Goal: Task Accomplishment & Management: Manage account settings

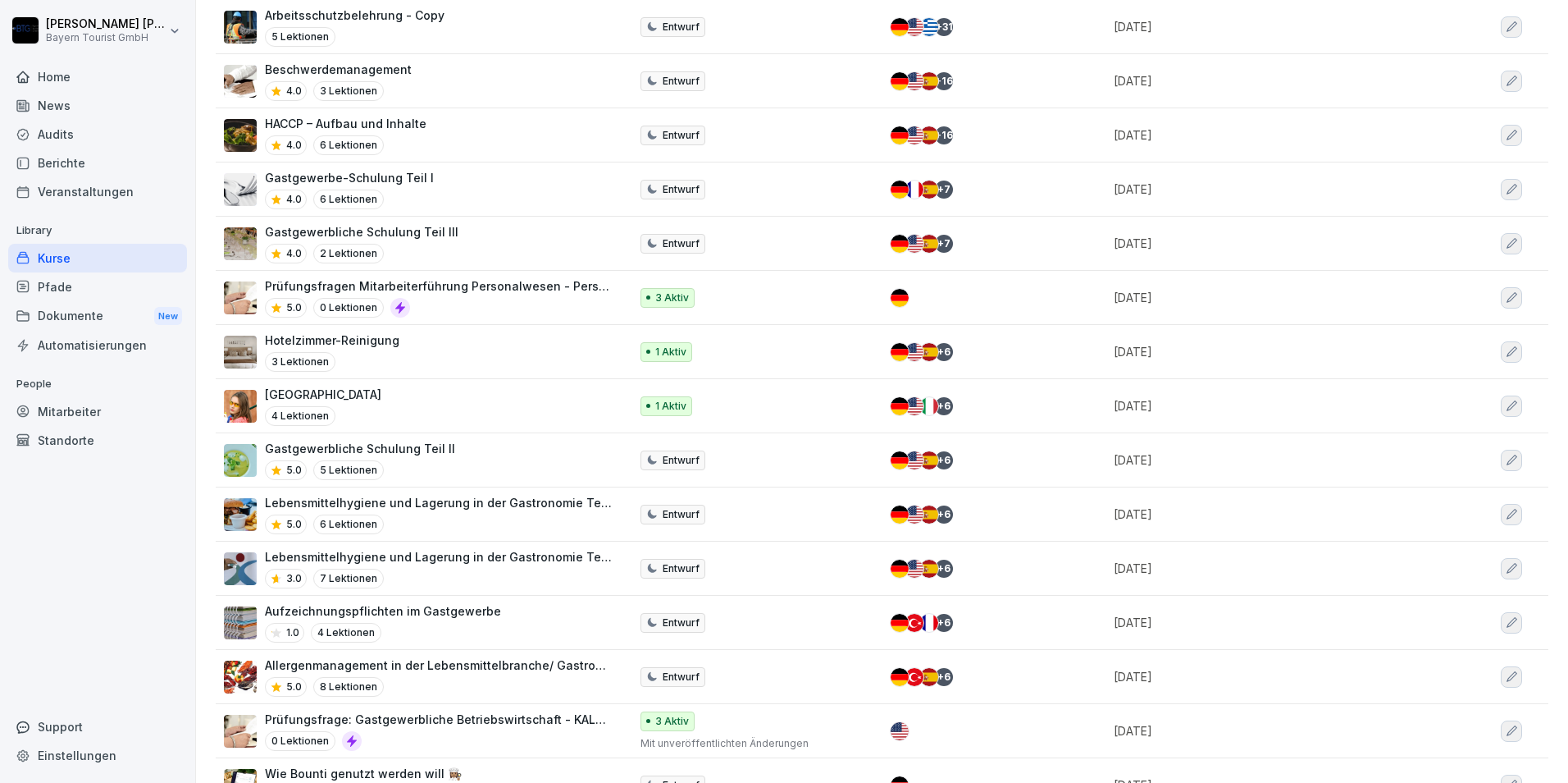
scroll to position [739, 0]
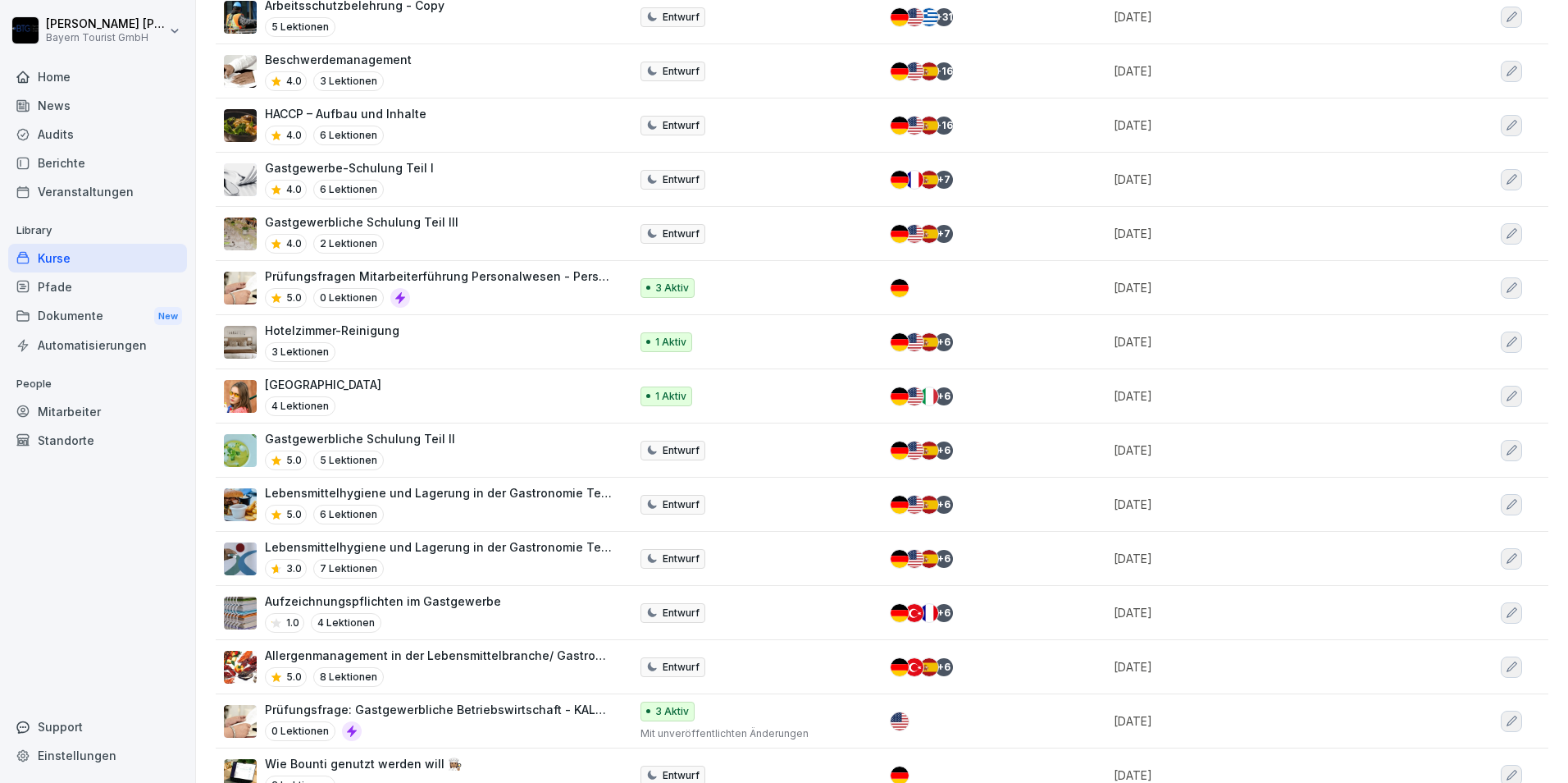
click at [449, 543] on p "Lebensmittelhygiene und Lagerung in der Gastronomie Teil I" at bounding box center [439, 547] width 348 height 17
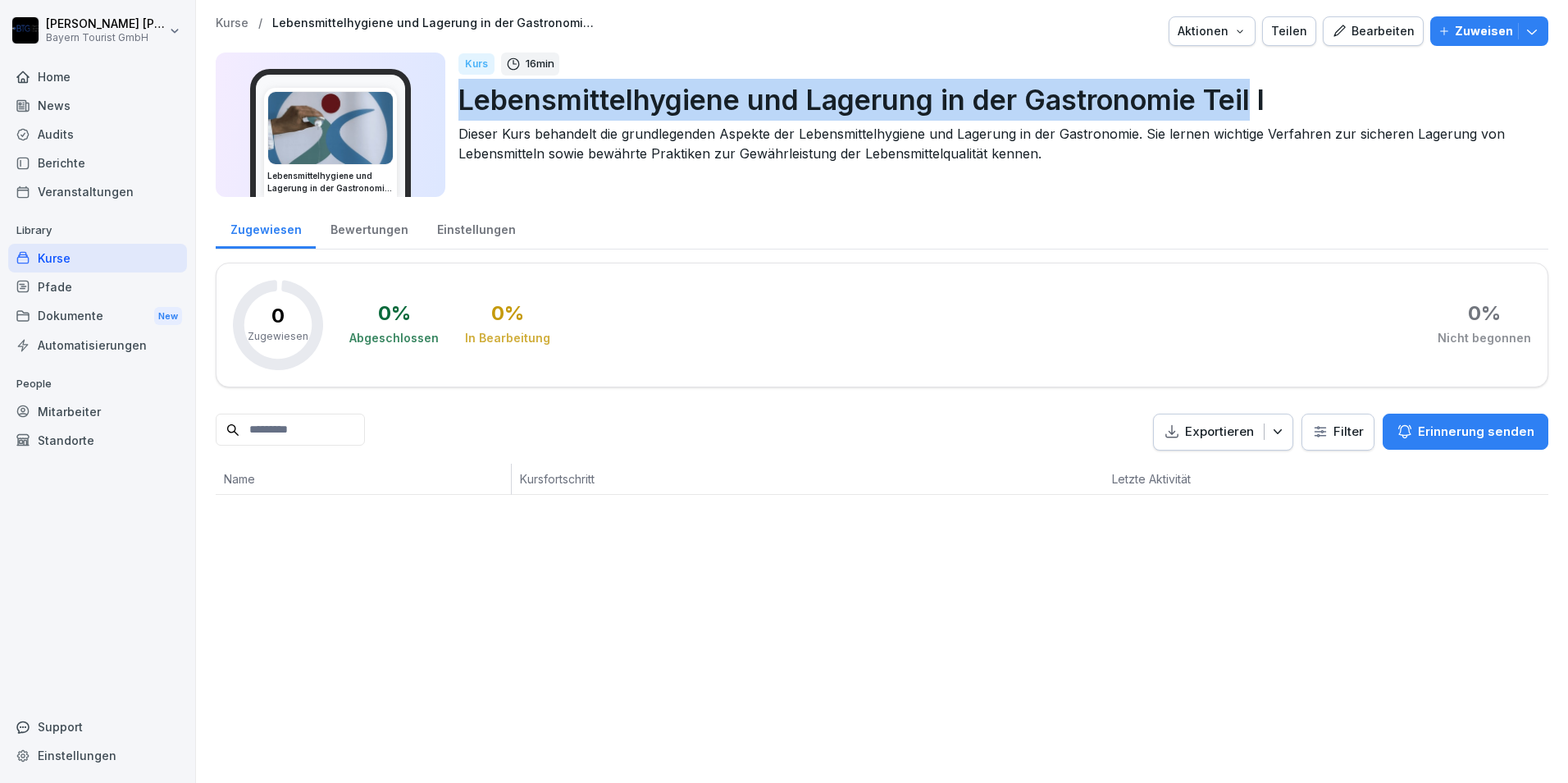
drag, startPoint x: 461, startPoint y: 99, endPoint x: 1253, endPoint y: 94, distance: 792.0
click at [1253, 94] on p "Lebensmittelhygiene und Lagerung in der Gastronomie Teil I" at bounding box center [996, 99] width 1077 height 42
copy p "Lebensmittelhygiene und Lagerung in der Gastronomie Teil"
click at [47, 255] on div "Kurse" at bounding box center [98, 258] width 178 height 29
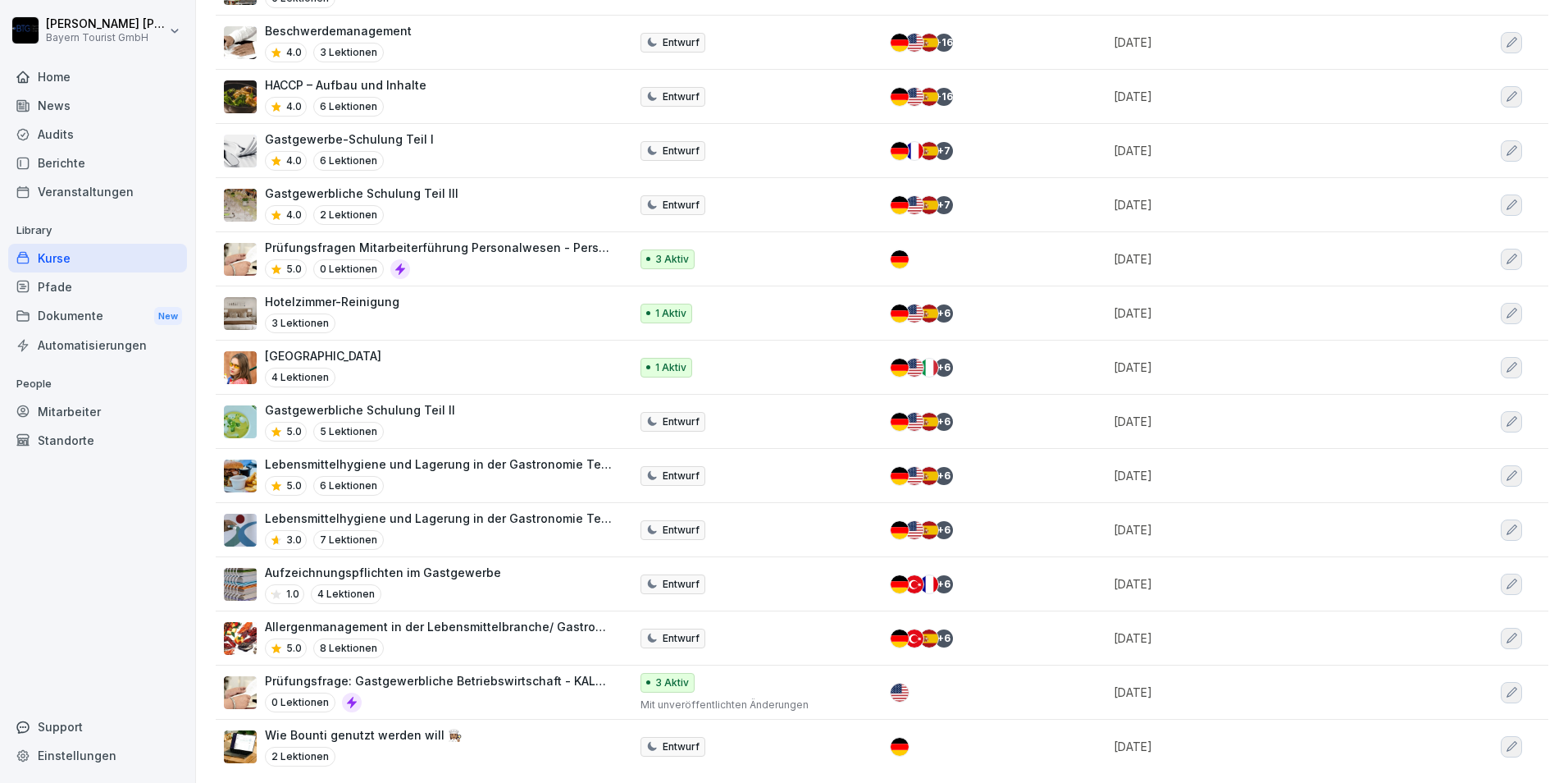
scroll to position [783, 0]
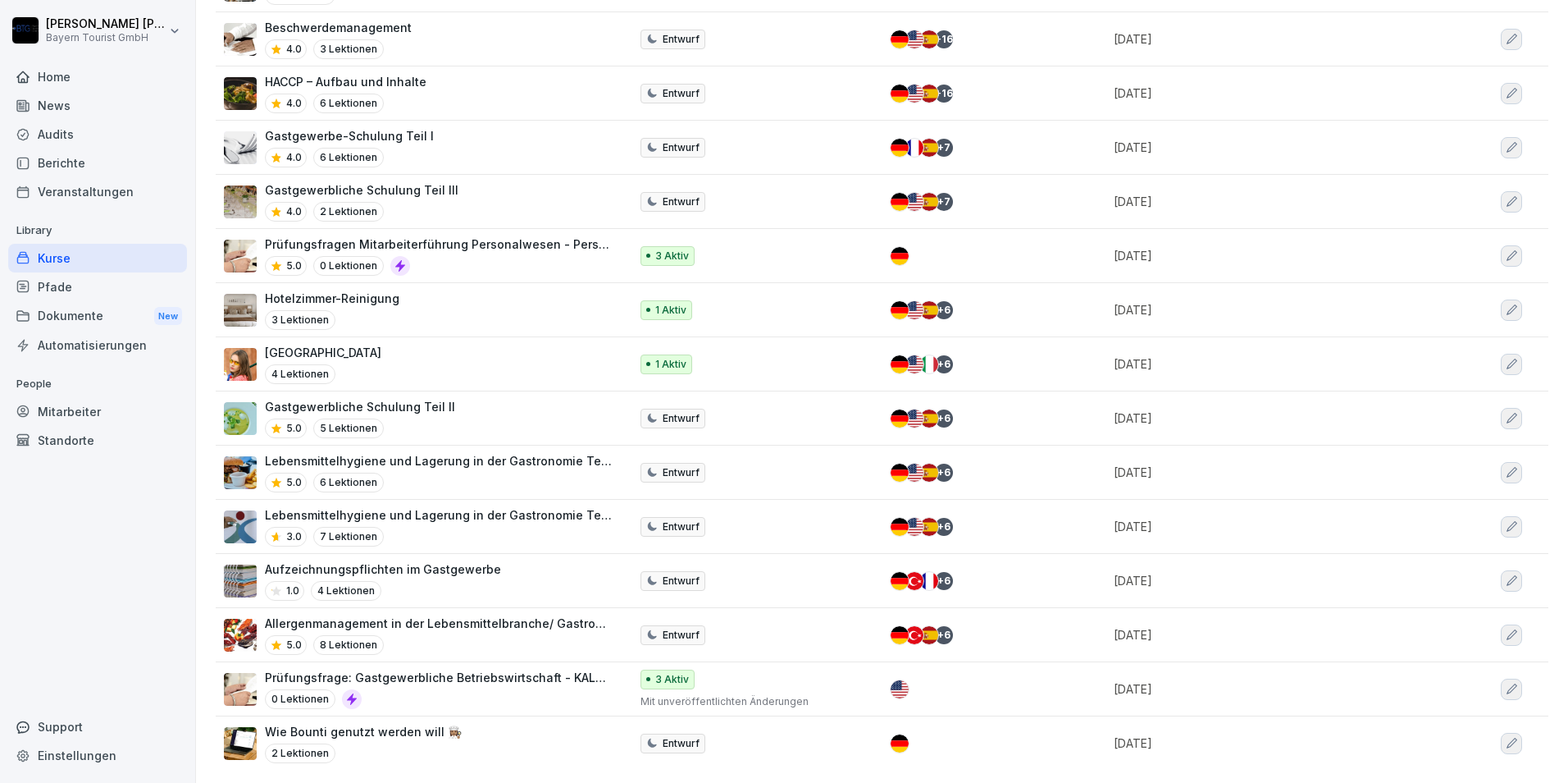
click at [374, 128] on p "Gastgewerbe-Schulung Teil I" at bounding box center [349, 136] width 169 height 17
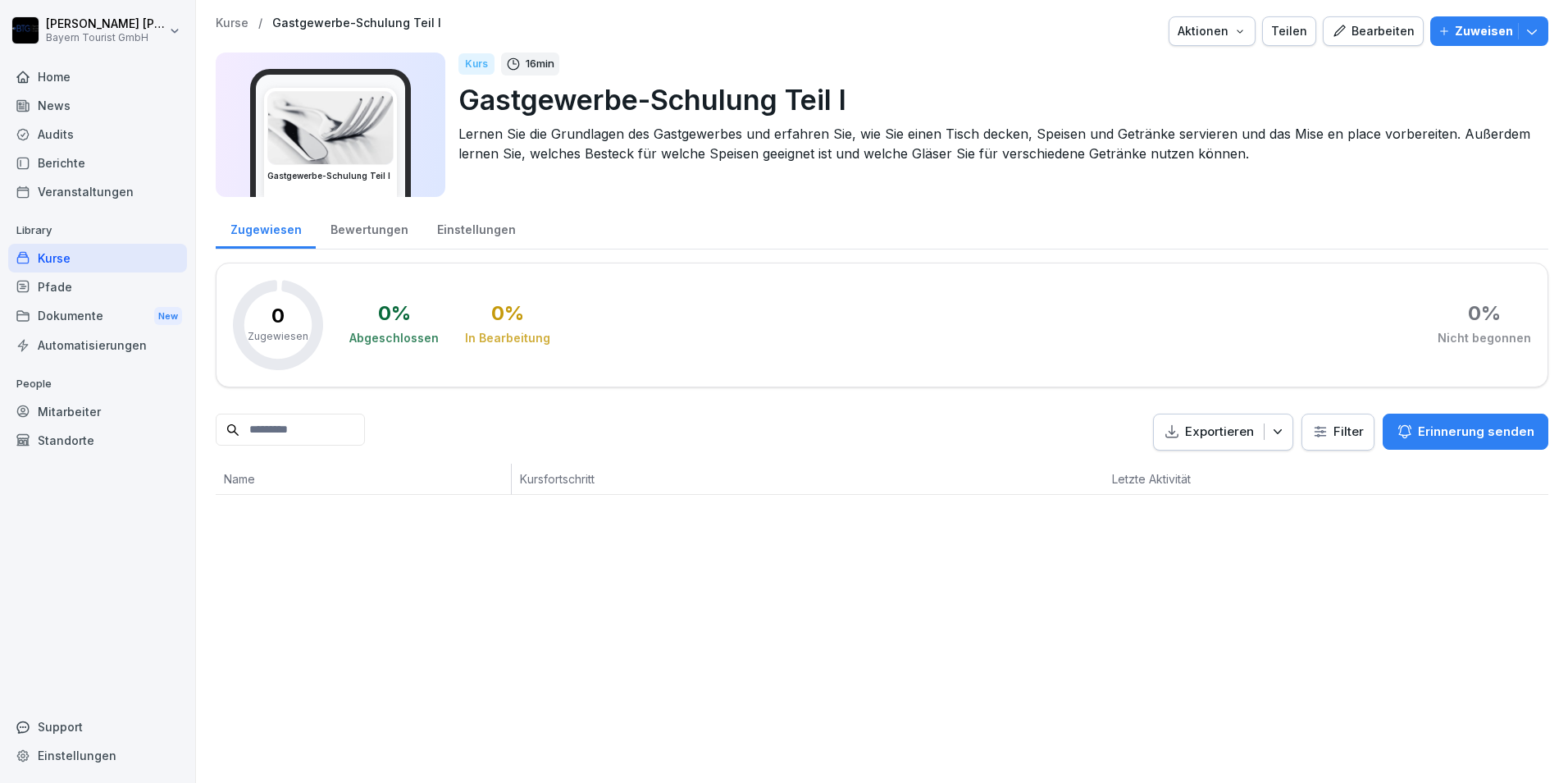
click at [1371, 27] on div "Bearbeiten" at bounding box center [1373, 31] width 82 height 18
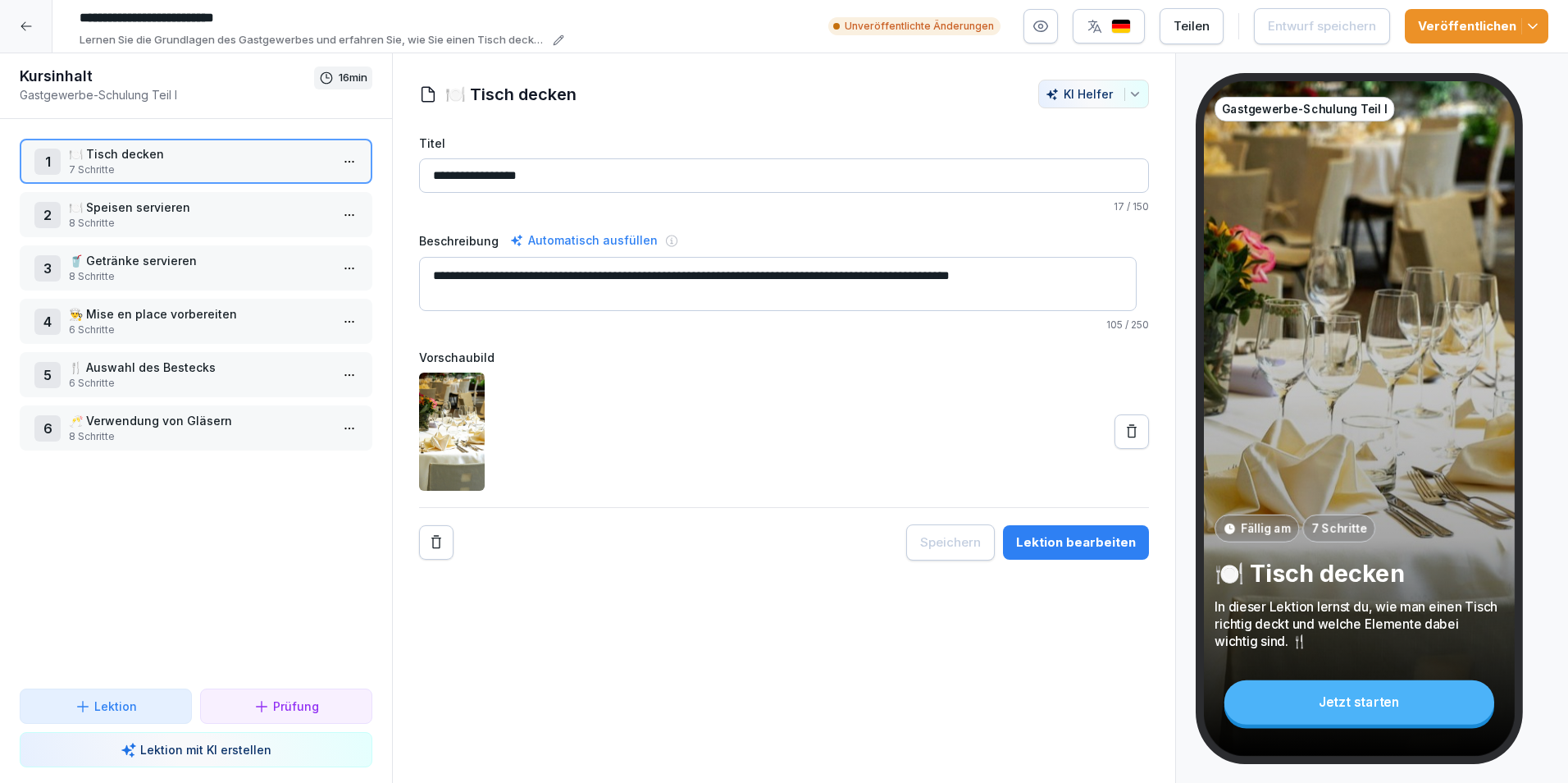
click at [15, 24] on div at bounding box center [26, 26] width 53 height 53
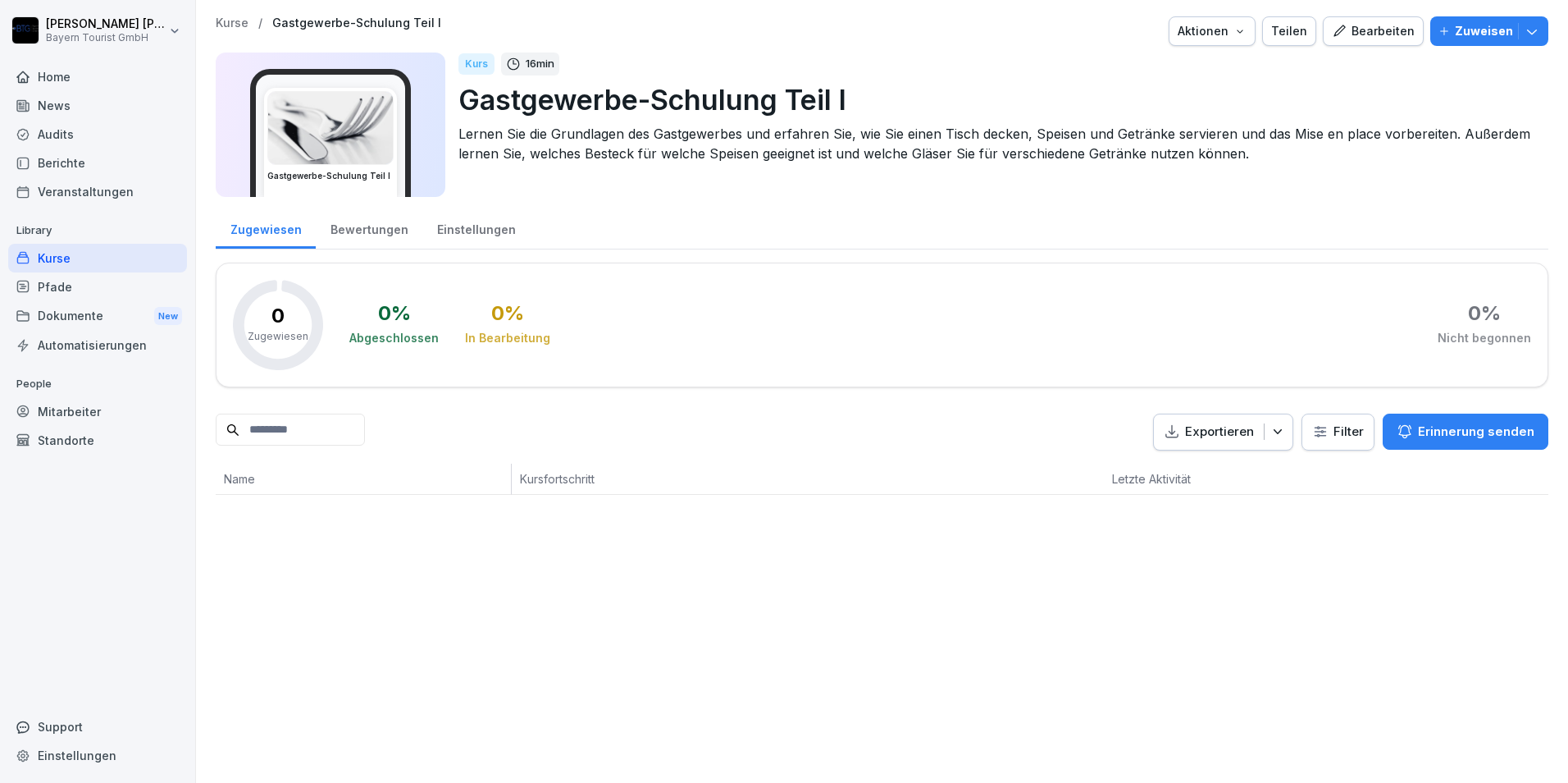
click at [54, 254] on div "Kurse" at bounding box center [98, 258] width 178 height 29
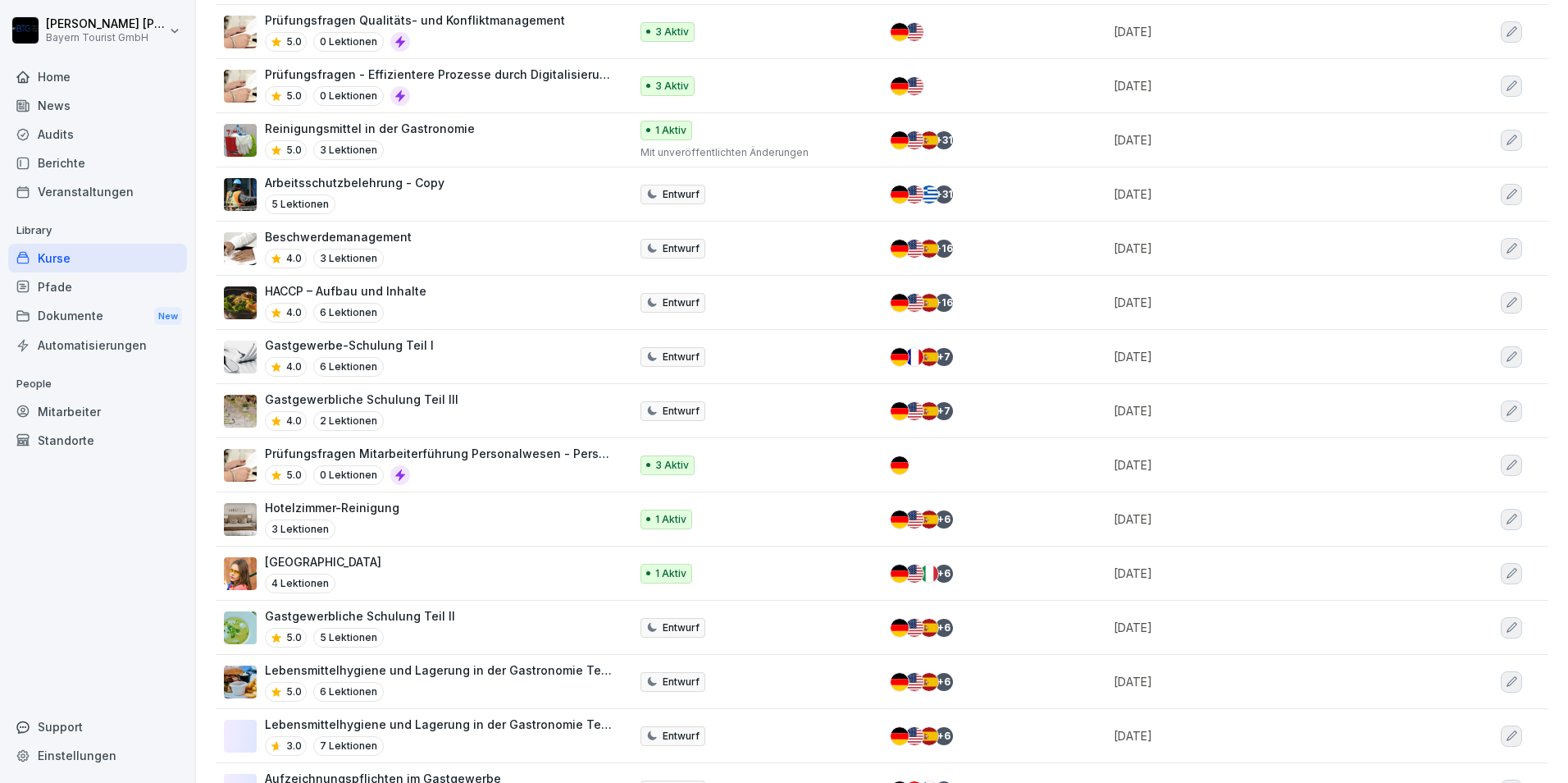
scroll to position [575, 0]
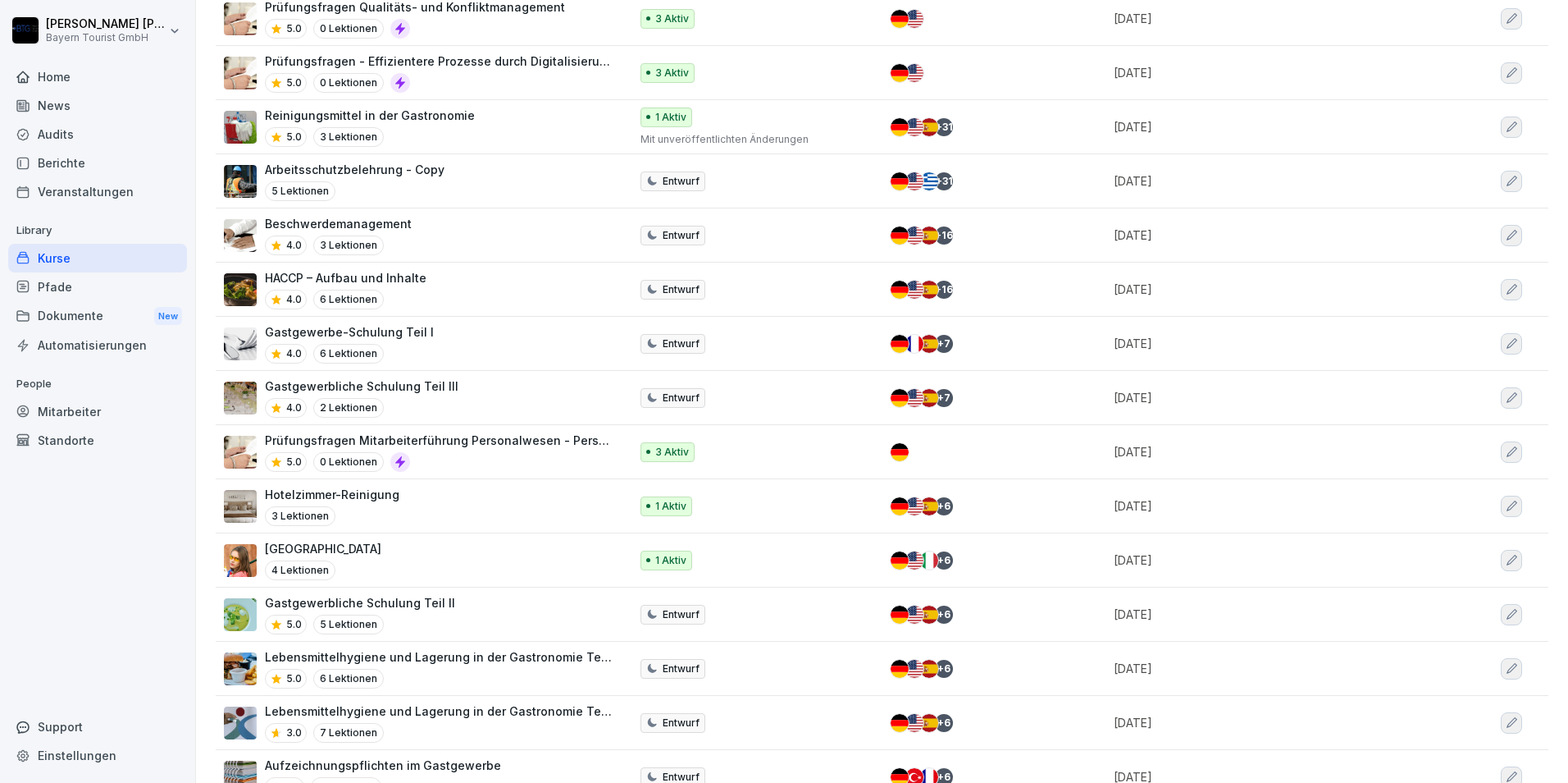
click at [372, 605] on p "Gastgewerbliche Schulung Teil II" at bounding box center [360, 603] width 190 height 17
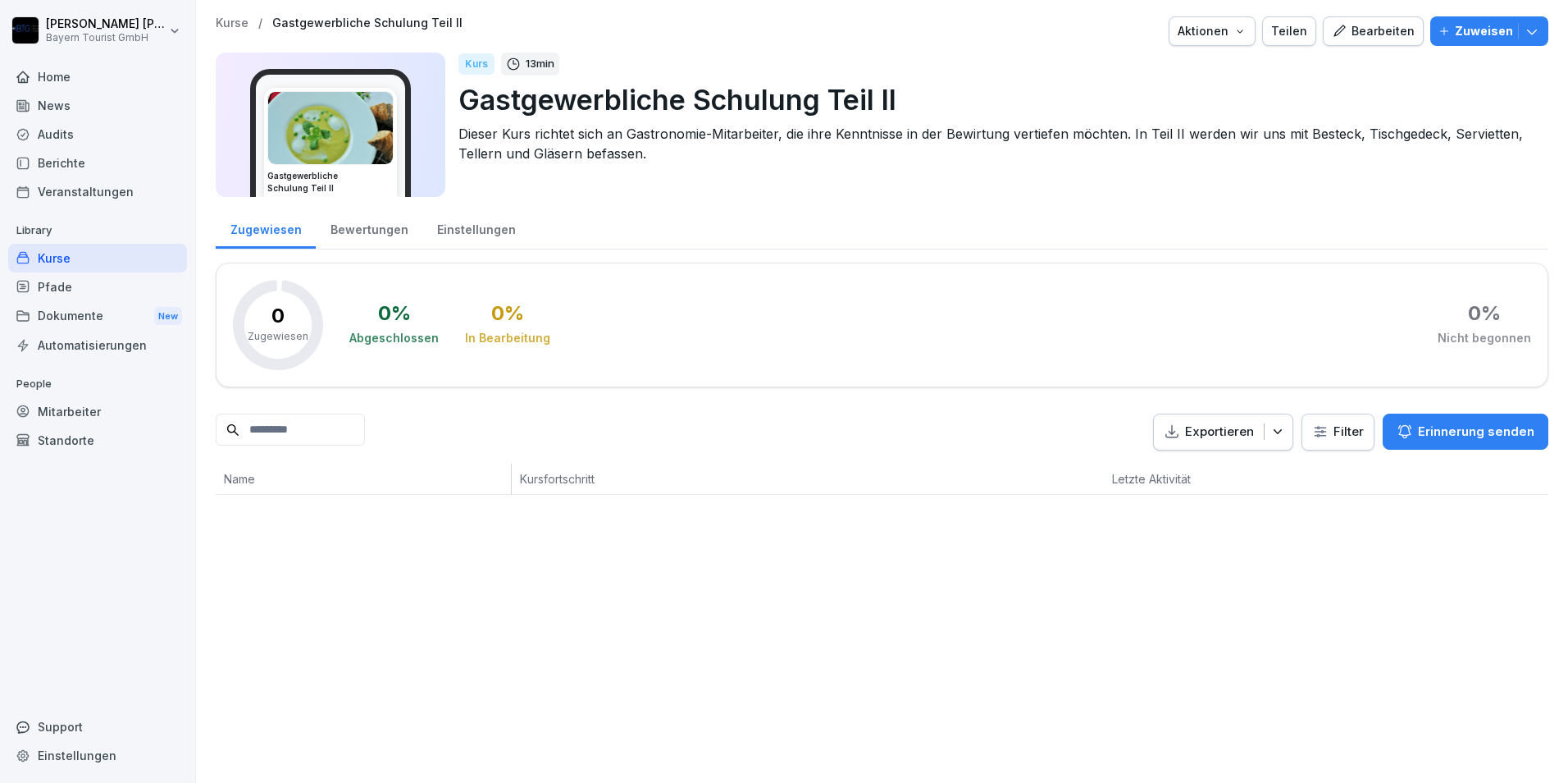
click at [1371, 31] on div "Bearbeiten" at bounding box center [1373, 31] width 82 height 18
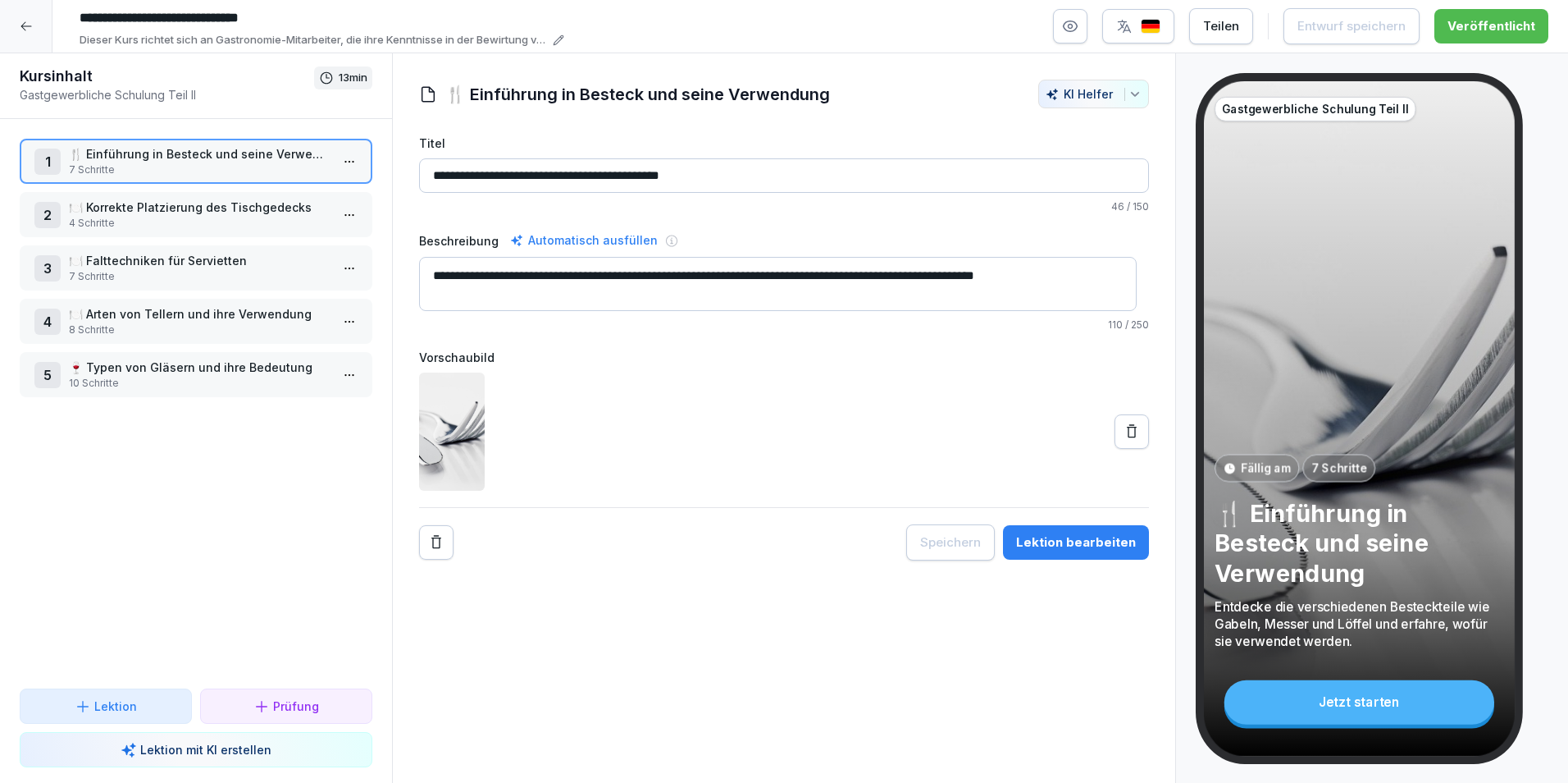
click at [24, 23] on icon at bounding box center [25, 26] width 11 height 9
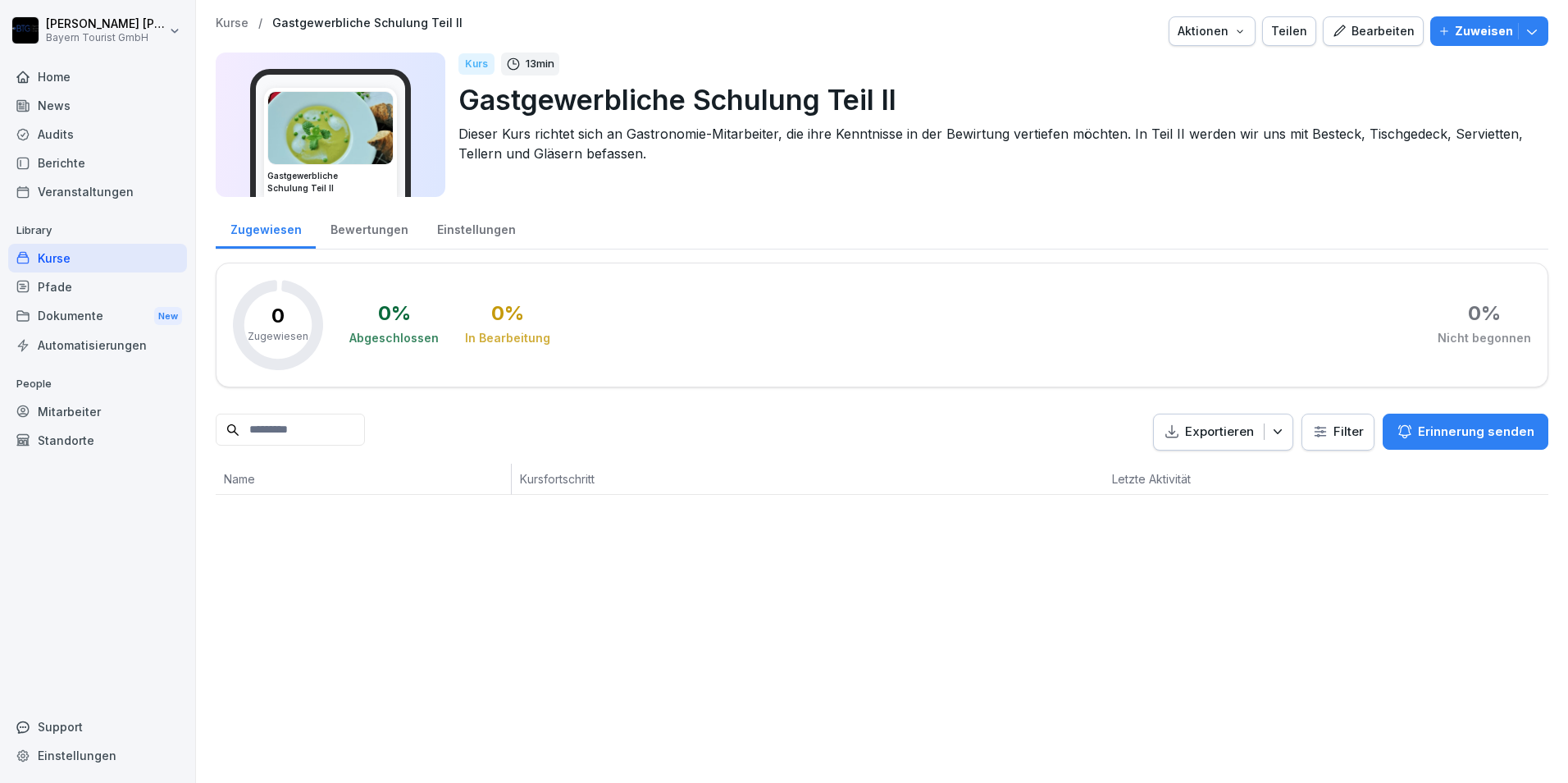
click at [1356, 34] on div "Bearbeiten" at bounding box center [1373, 31] width 82 height 18
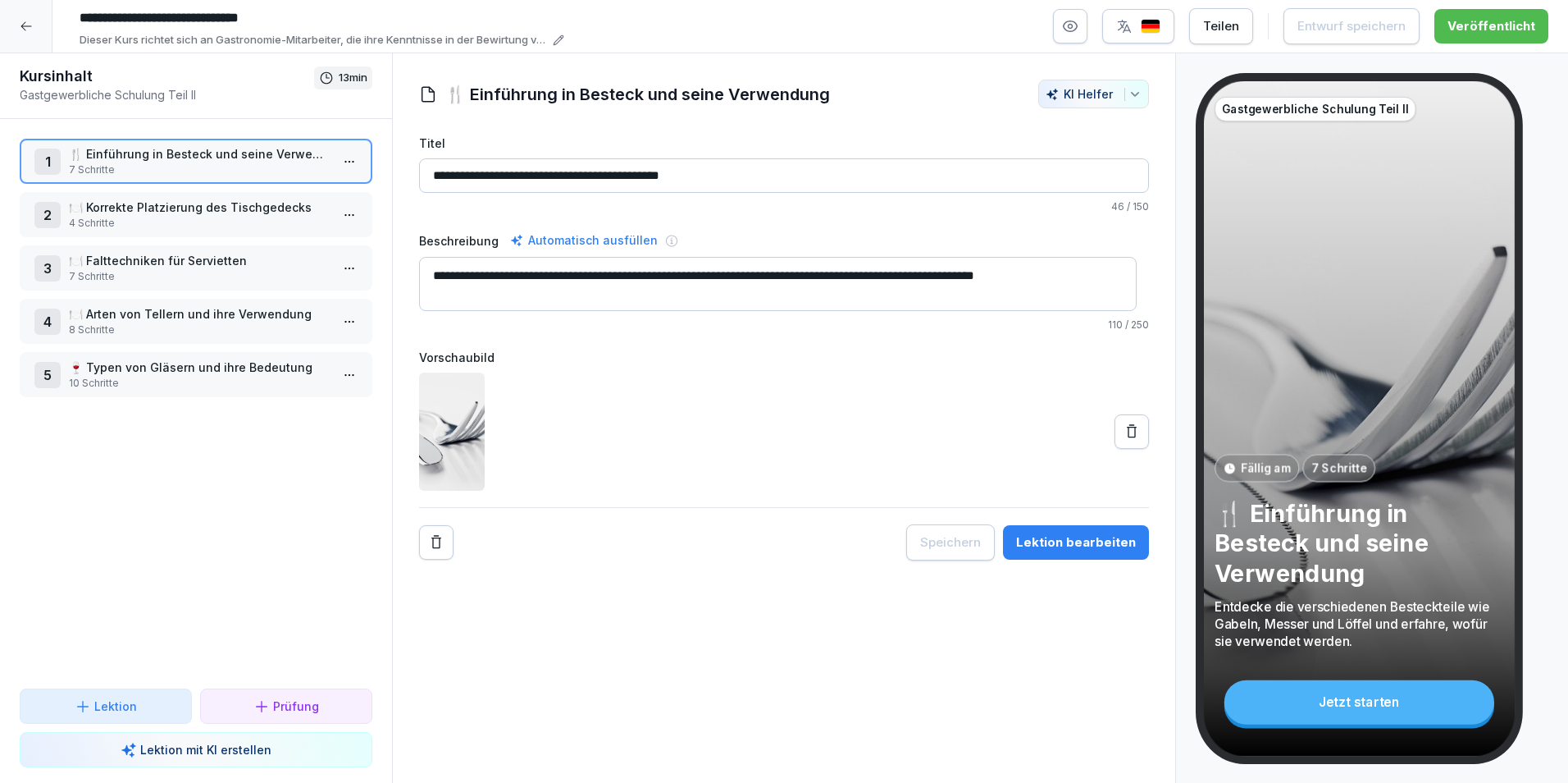
click at [23, 22] on icon at bounding box center [25, 26] width 13 height 13
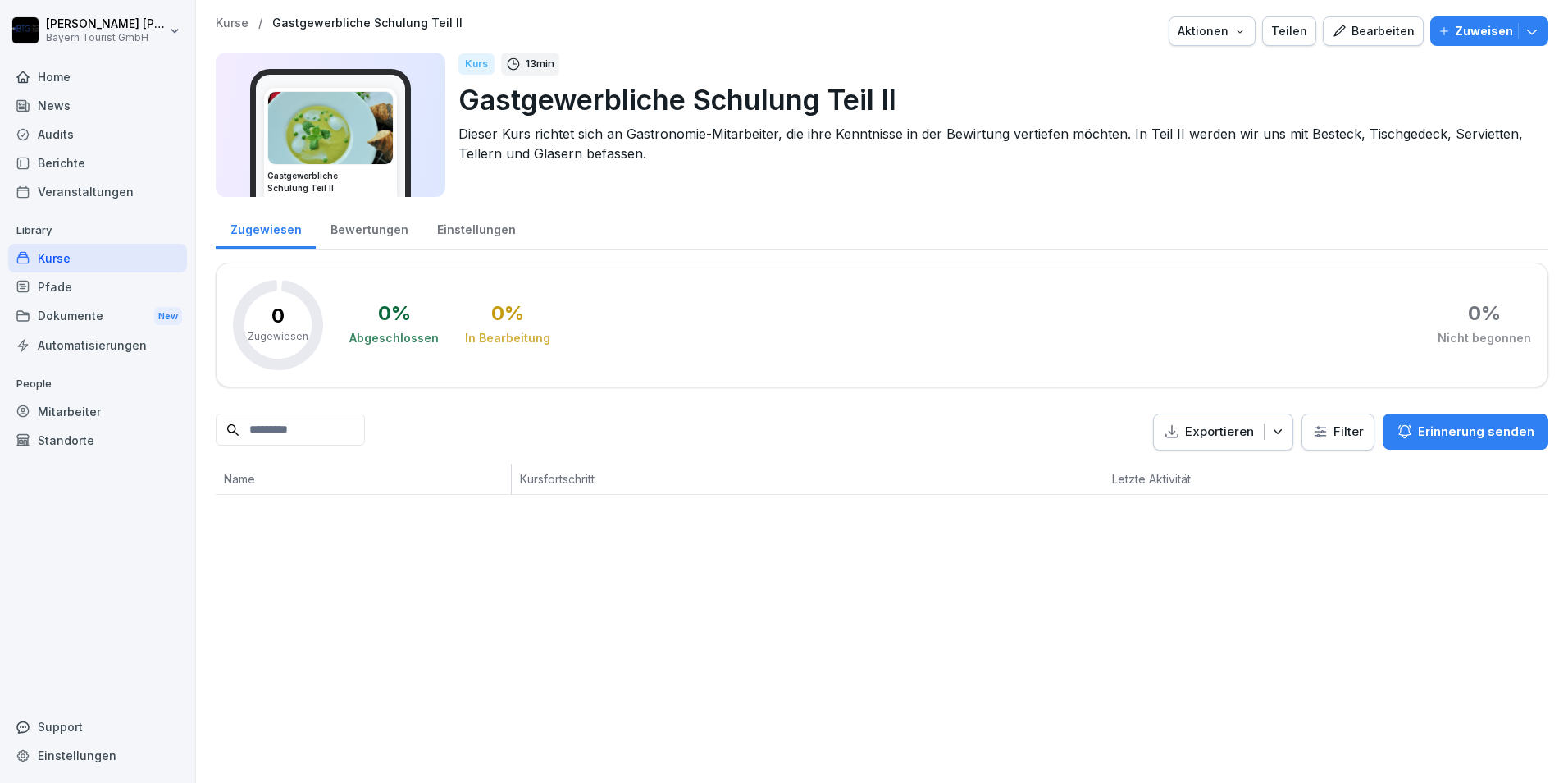
click at [52, 256] on div "Kurse" at bounding box center [98, 258] width 178 height 29
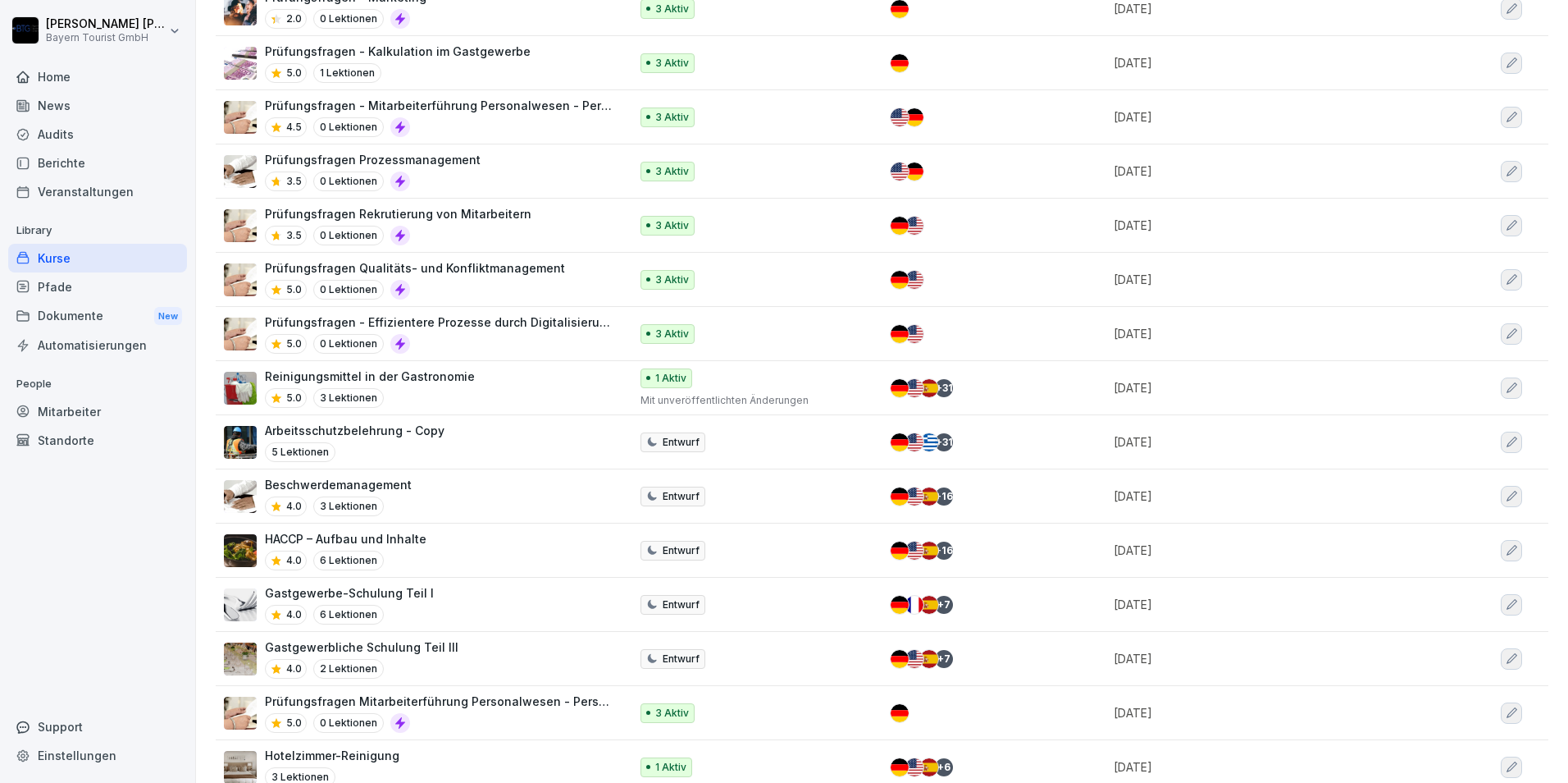
scroll to position [411, 0]
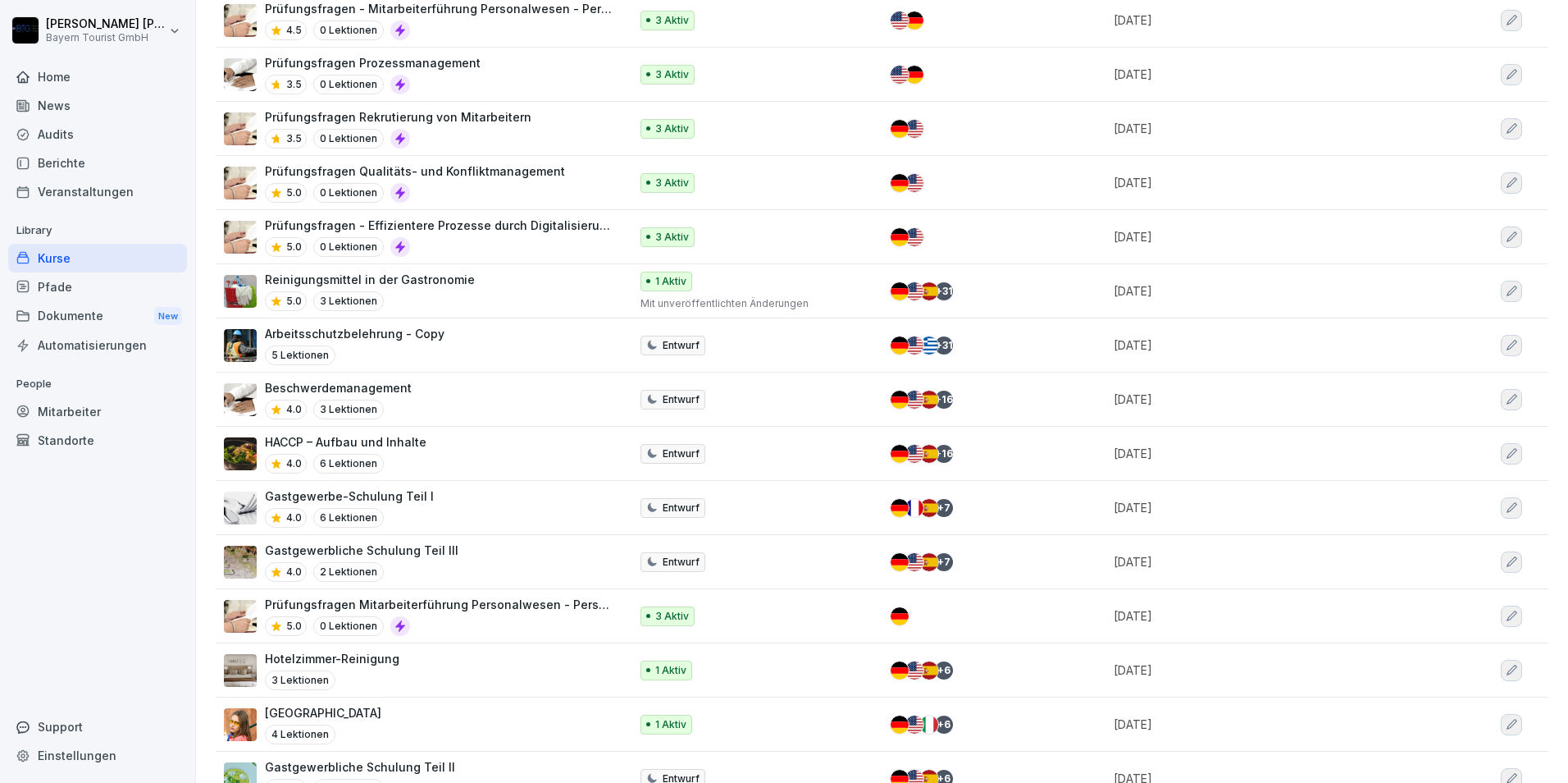
click at [375, 551] on p "Gastgewerbliche Schulung Teil III" at bounding box center [362, 550] width 194 height 17
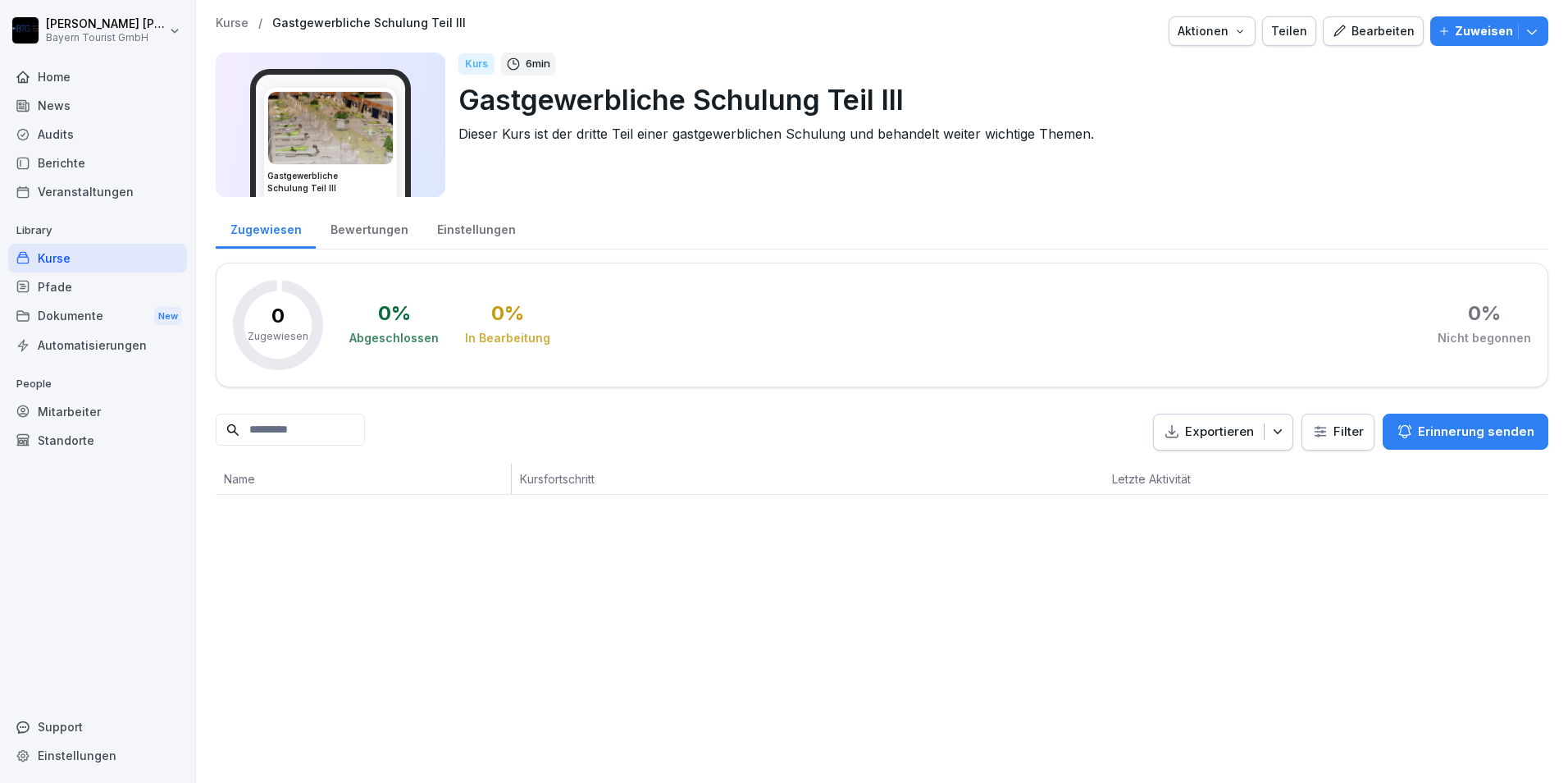
click at [1359, 30] on div "Bearbeiten" at bounding box center [1373, 31] width 82 height 18
